Goal: Find specific page/section: Find specific page/section

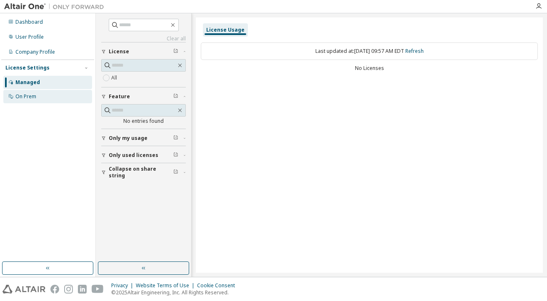
click at [59, 98] on div "On Prem" at bounding box center [47, 96] width 89 height 13
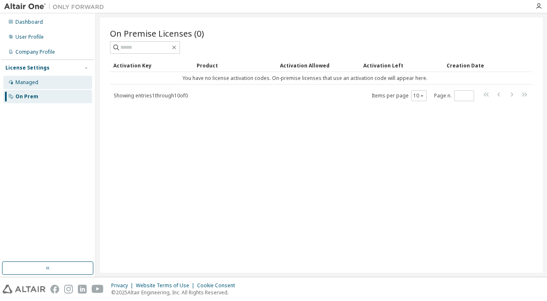
click at [58, 80] on div "Managed" at bounding box center [47, 82] width 89 height 13
